Goal: Information Seeking & Learning: Find specific page/section

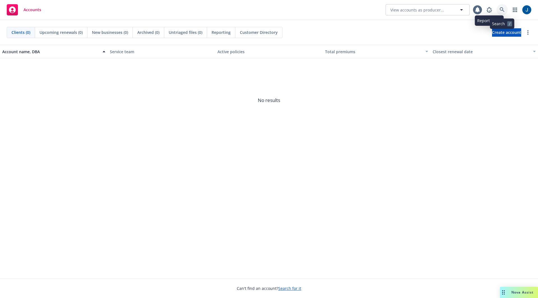
click at [499, 11] on link at bounding box center [502, 9] width 11 height 11
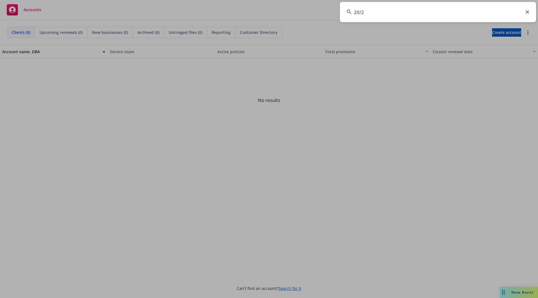
type input "20/20"
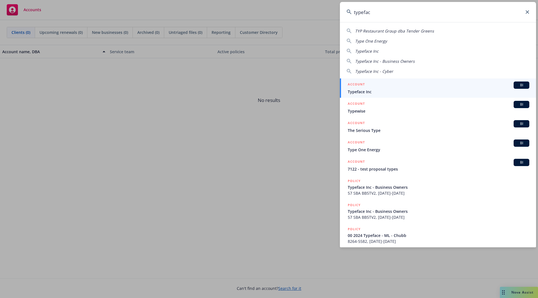
type input "typeface"
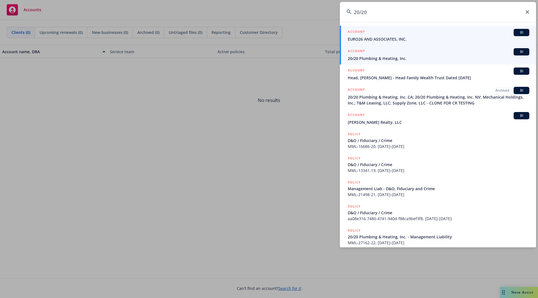
type input "20/20"
click at [370, 56] on span "20/20 Plumbing & Heating, Inc." at bounding box center [439, 59] width 182 height 6
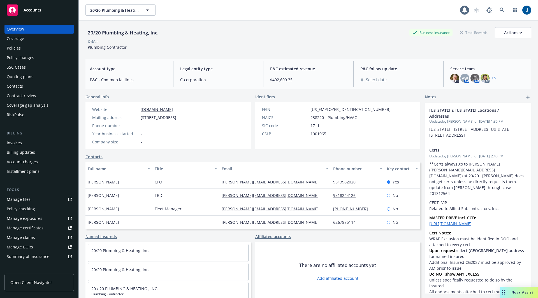
click at [30, 46] on div "Policies" at bounding box center [39, 48] width 65 height 9
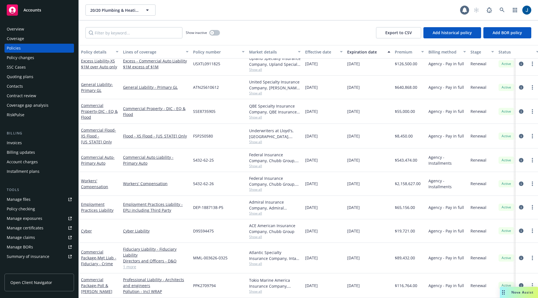
scroll to position [146, 0]
click at [135, 32] on input "Filter by keyword..." at bounding box center [133, 32] width 97 height 11
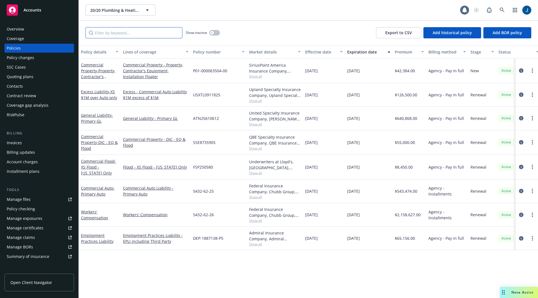
scroll to position [0, 0]
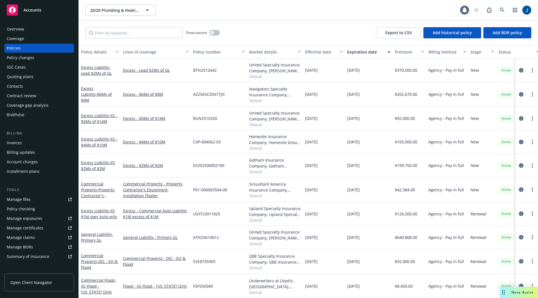
click at [14, 47] on div "Policies" at bounding box center [14, 48] width 14 height 9
click at [21, 33] on div "Overview" at bounding box center [15, 29] width 17 height 9
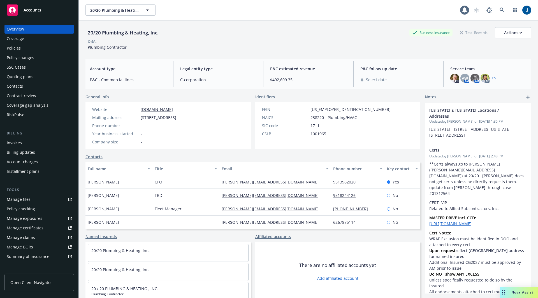
click at [27, 45] on div "Policies" at bounding box center [39, 48] width 65 height 9
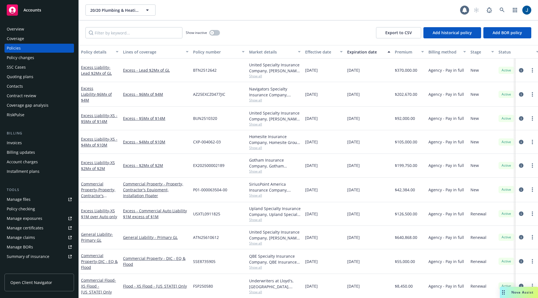
drag, startPoint x: 242, startPoint y: 32, endPoint x: 221, endPoint y: 32, distance: 20.5
click at [242, 32] on div "Show inactive Export to CSV Add historical policy Add BOR policy" at bounding box center [308, 32] width 459 height 25
click at [506, 11] on link at bounding box center [502, 9] width 11 height 11
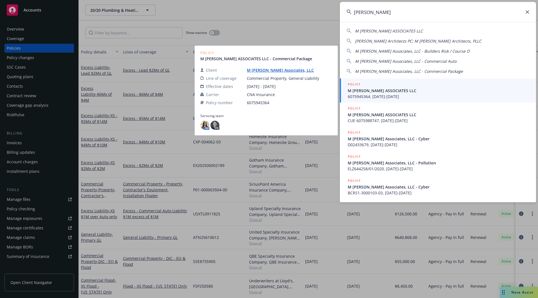
type input "[PERSON_NAME]"
click at [391, 91] on span "M [PERSON_NAME] ASSOCIATES LLC" at bounding box center [439, 91] width 182 height 6
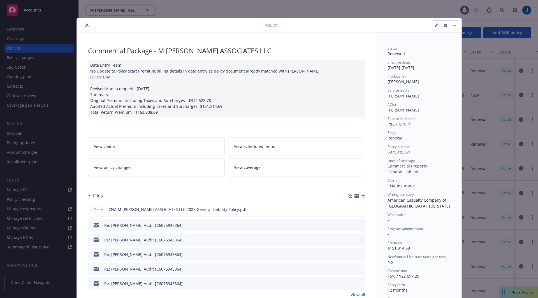
click at [248, 168] on span "View coverage" at bounding box center [247, 168] width 27 height 6
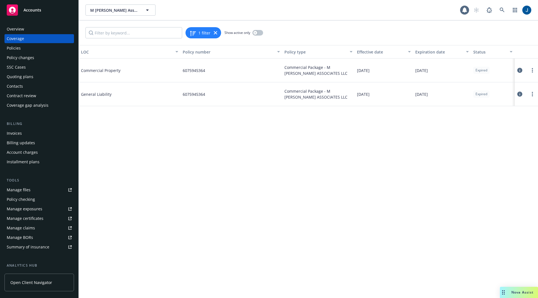
click at [406, 125] on div "LOC Policy number Policy type Effective date Expiration date Status Commercial …" at bounding box center [308, 171] width 459 height 253
drag, startPoint x: 128, startPoint y: 71, endPoint x: 96, endPoint y: 71, distance: 32.0
click at [96, 71] on span "Commercial Property" at bounding box center [123, 71] width 84 height 6
click at [134, 77] on div "Commercial Property" at bounding box center [123, 70] width 84 height 17
click at [498, 11] on link at bounding box center [502, 9] width 11 height 11
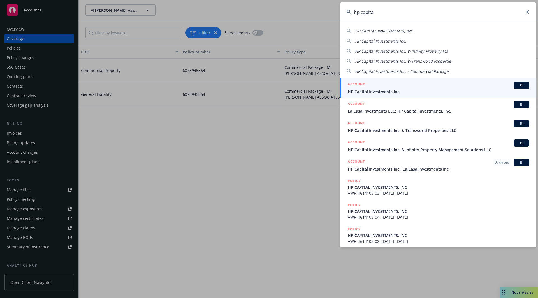
type input "hp capital"
click at [394, 90] on span "HP Capital Investments Inc." at bounding box center [439, 92] width 182 height 6
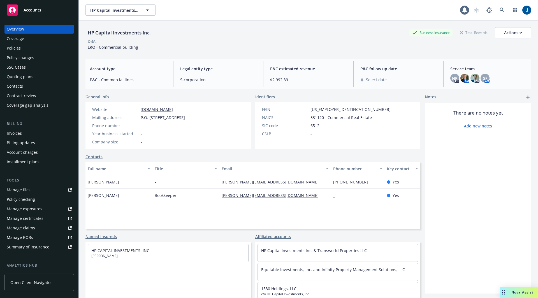
click at [21, 47] on div "Policies" at bounding box center [39, 48] width 65 height 9
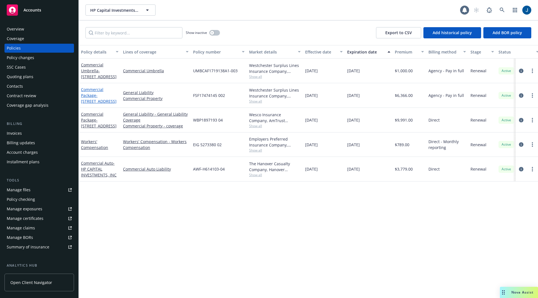
click at [96, 93] on span "- [STREET_ADDRESS]" at bounding box center [99, 98] width 36 height 11
